Goal: Check status: Check status

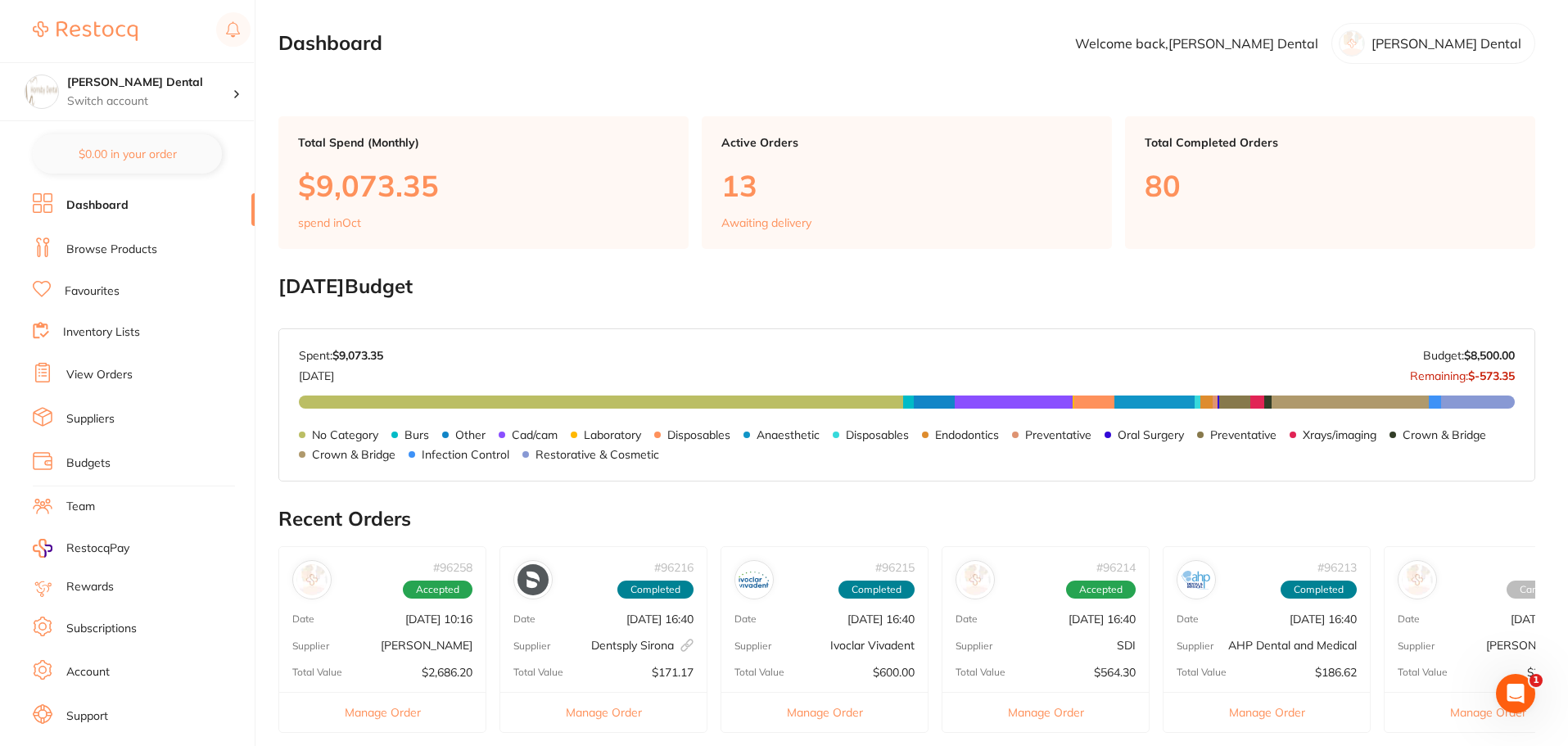
click at [103, 374] on link "View Orders" at bounding box center [99, 376] width 66 height 17
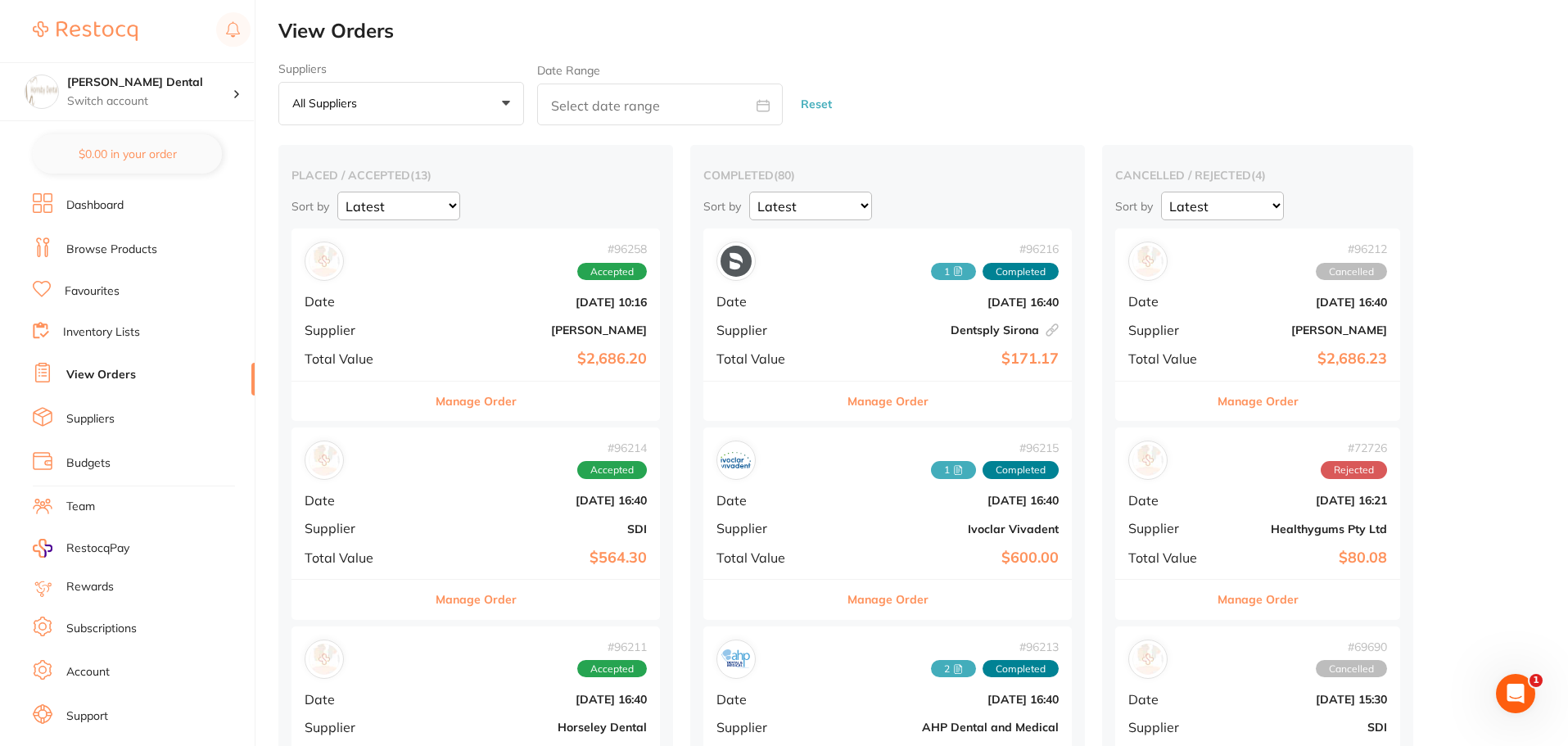
click at [455, 606] on button "Manage Order" at bounding box center [476, 599] width 81 height 39
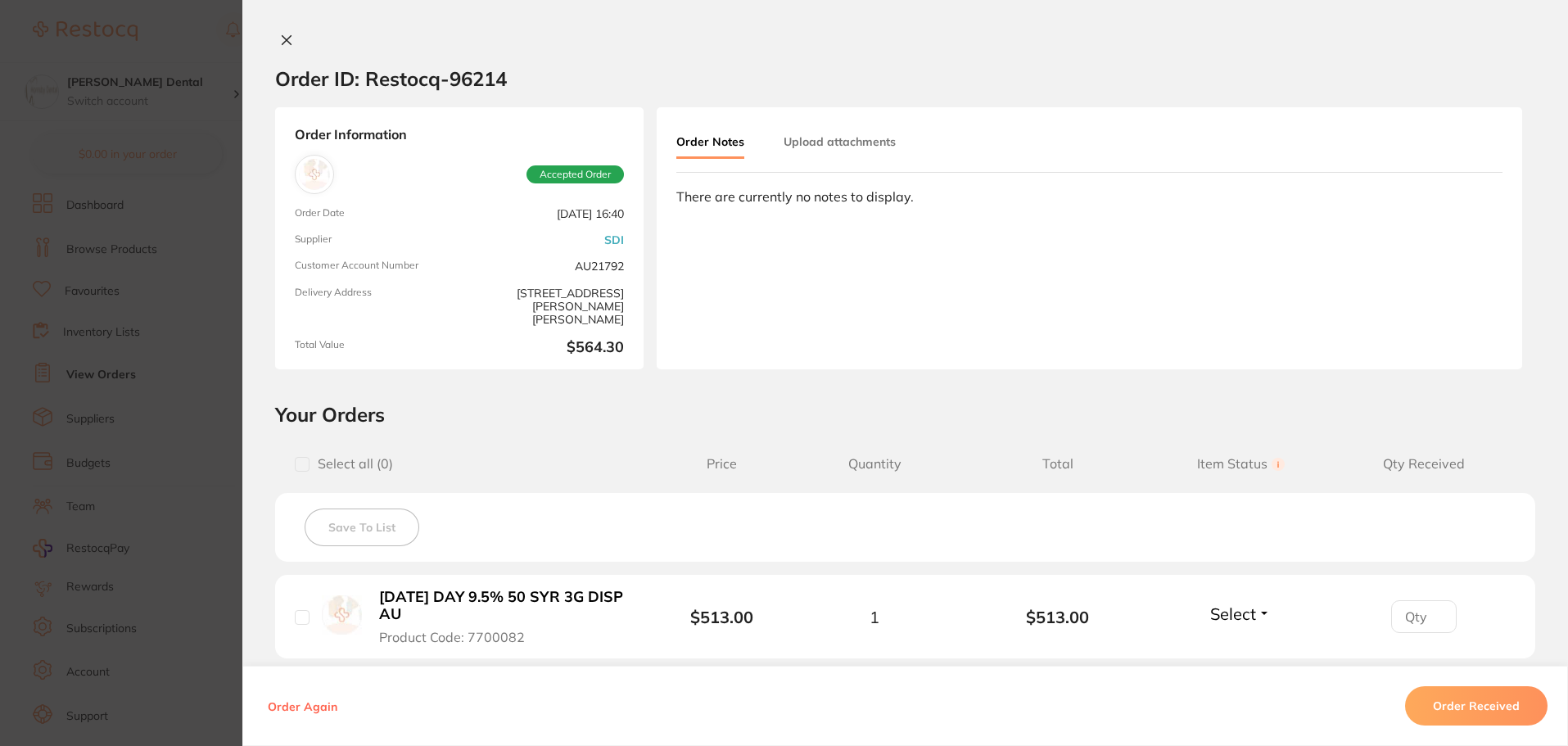
click at [834, 147] on button "Upload attachments" at bounding box center [840, 142] width 112 height 30
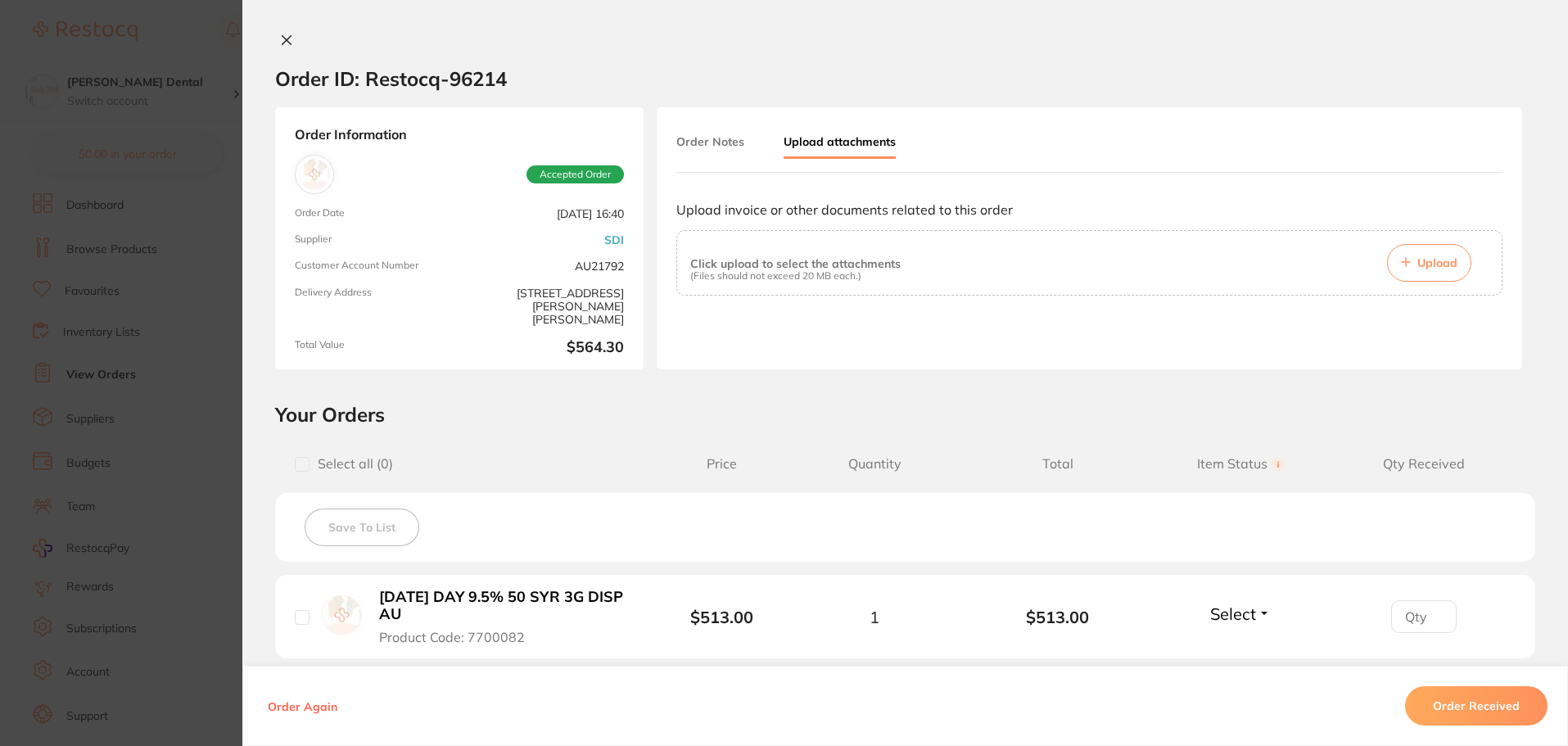
click at [1446, 267] on span "Upload" at bounding box center [1437, 263] width 40 height 15
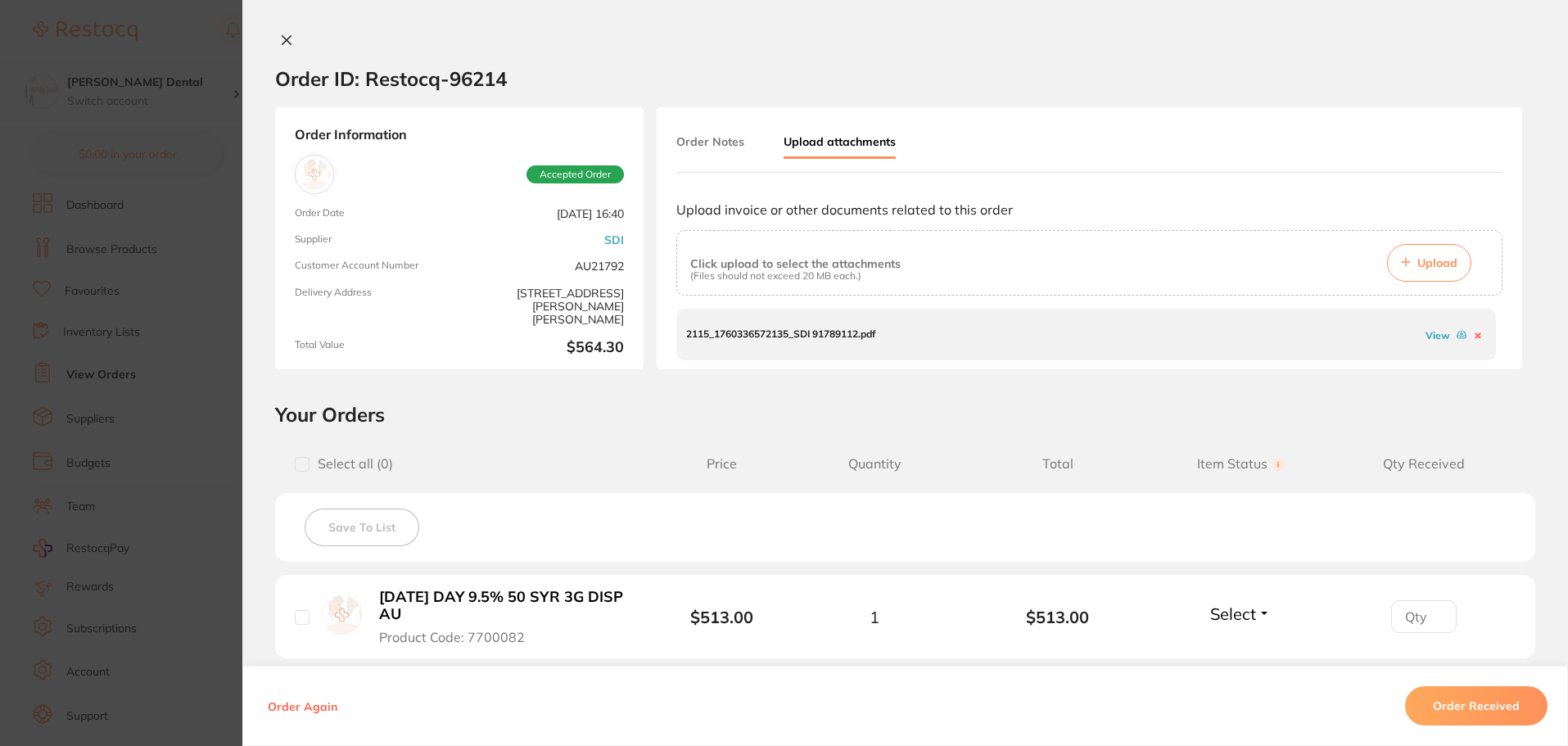
click at [1484, 703] on button "Order Received" at bounding box center [1476, 706] width 142 height 39
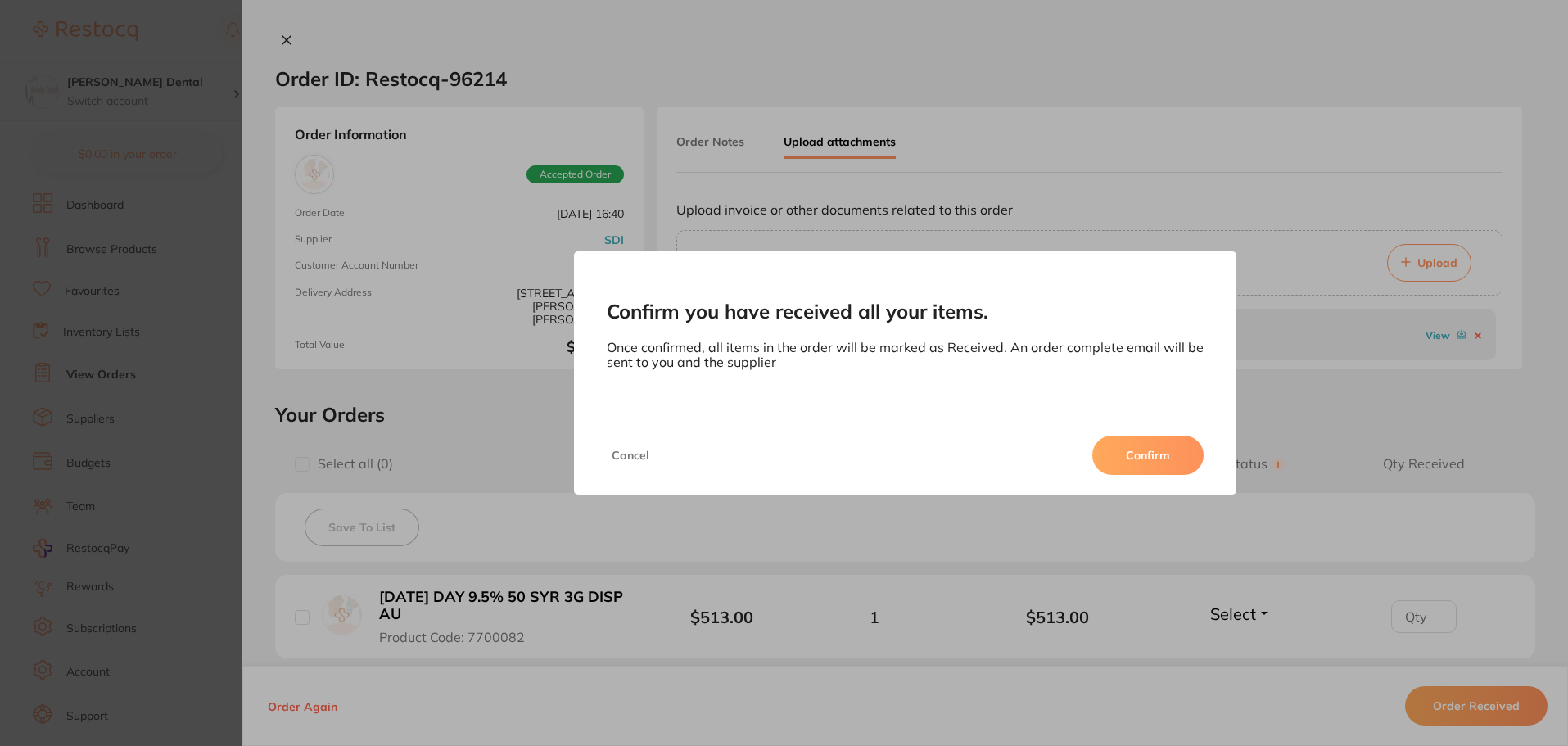
click at [1128, 459] on button "Confirm" at bounding box center [1147, 455] width 111 height 39
